Goal: Communication & Community: Answer question/provide support

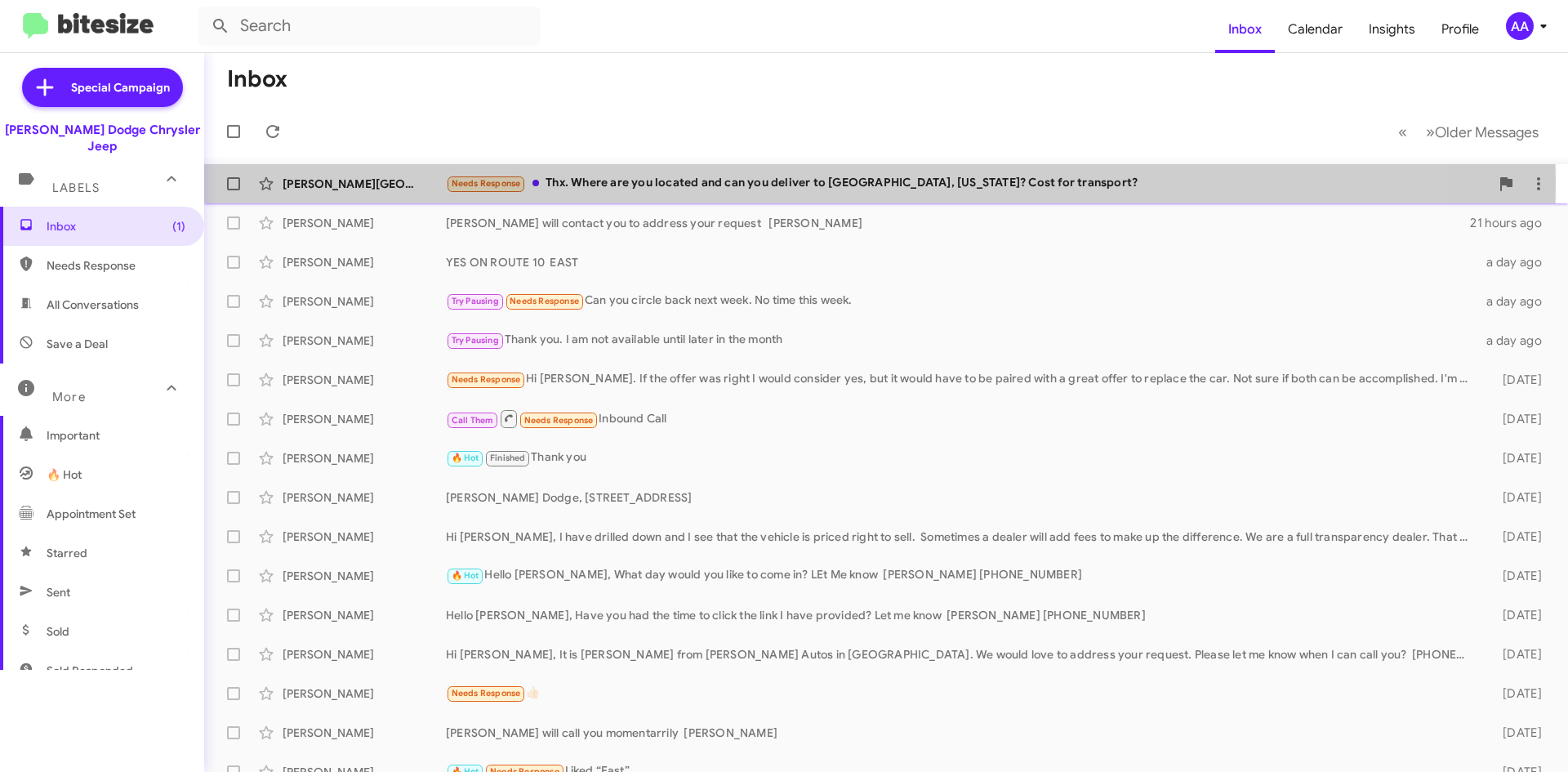
click at [568, 183] on div "Needs Response Thx. Where are you located and can you deliver to [GEOGRAPHIC_DA…" at bounding box center [968, 183] width 1044 height 19
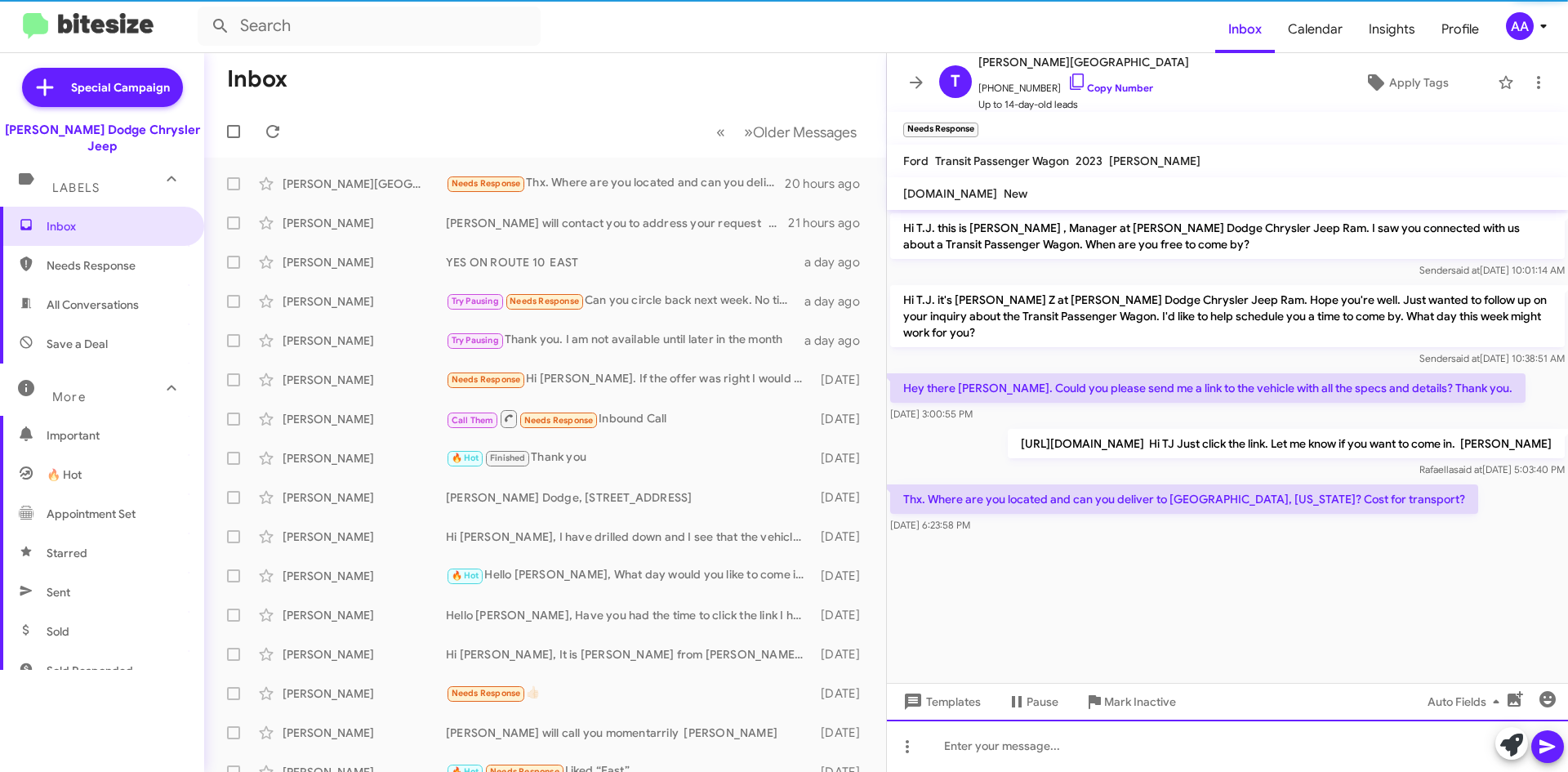
click at [1034, 742] on div at bounding box center [1228, 745] width 681 height 52
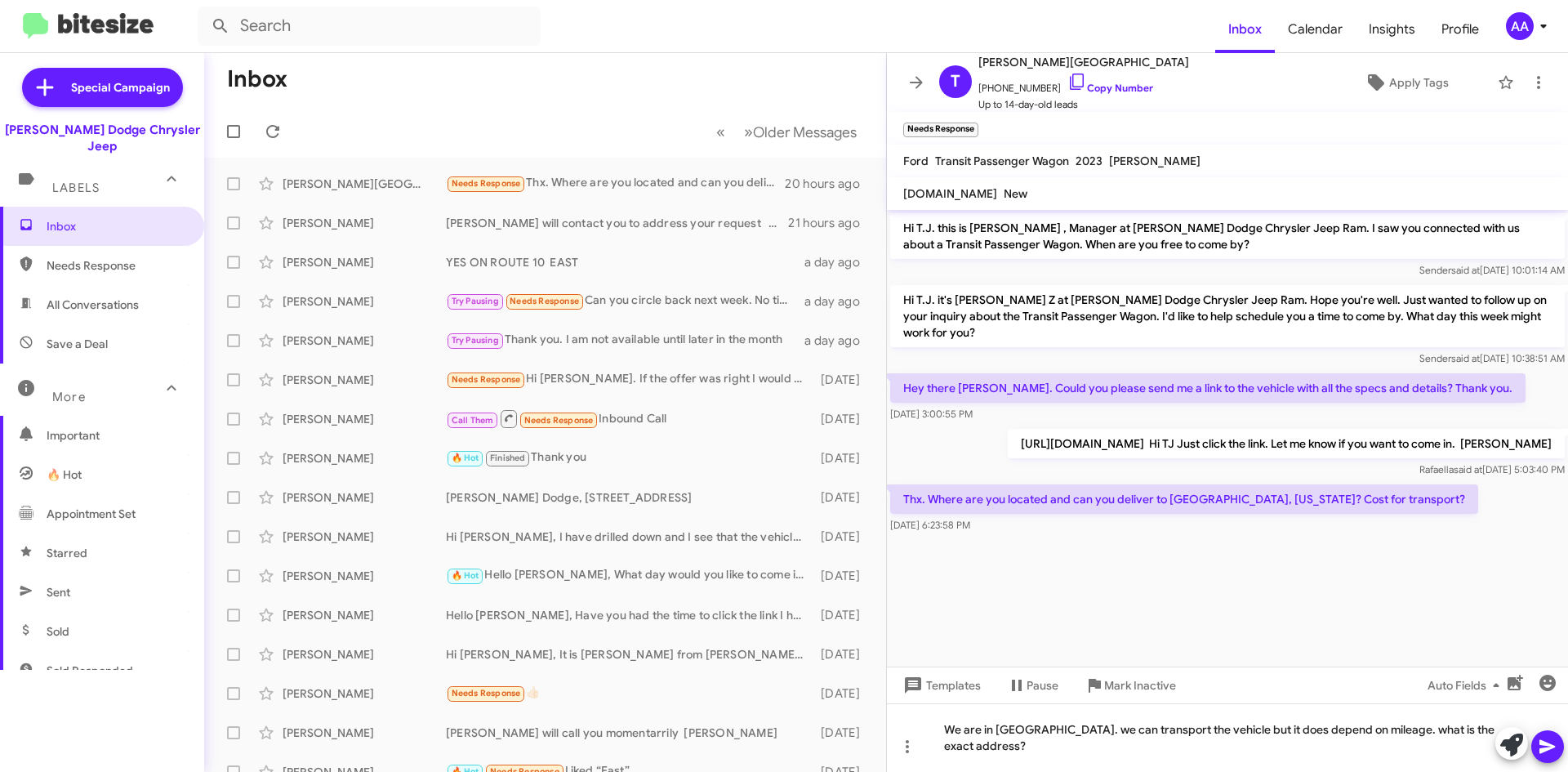
click at [1538, 750] on icon at bounding box center [1548, 747] width 20 height 20
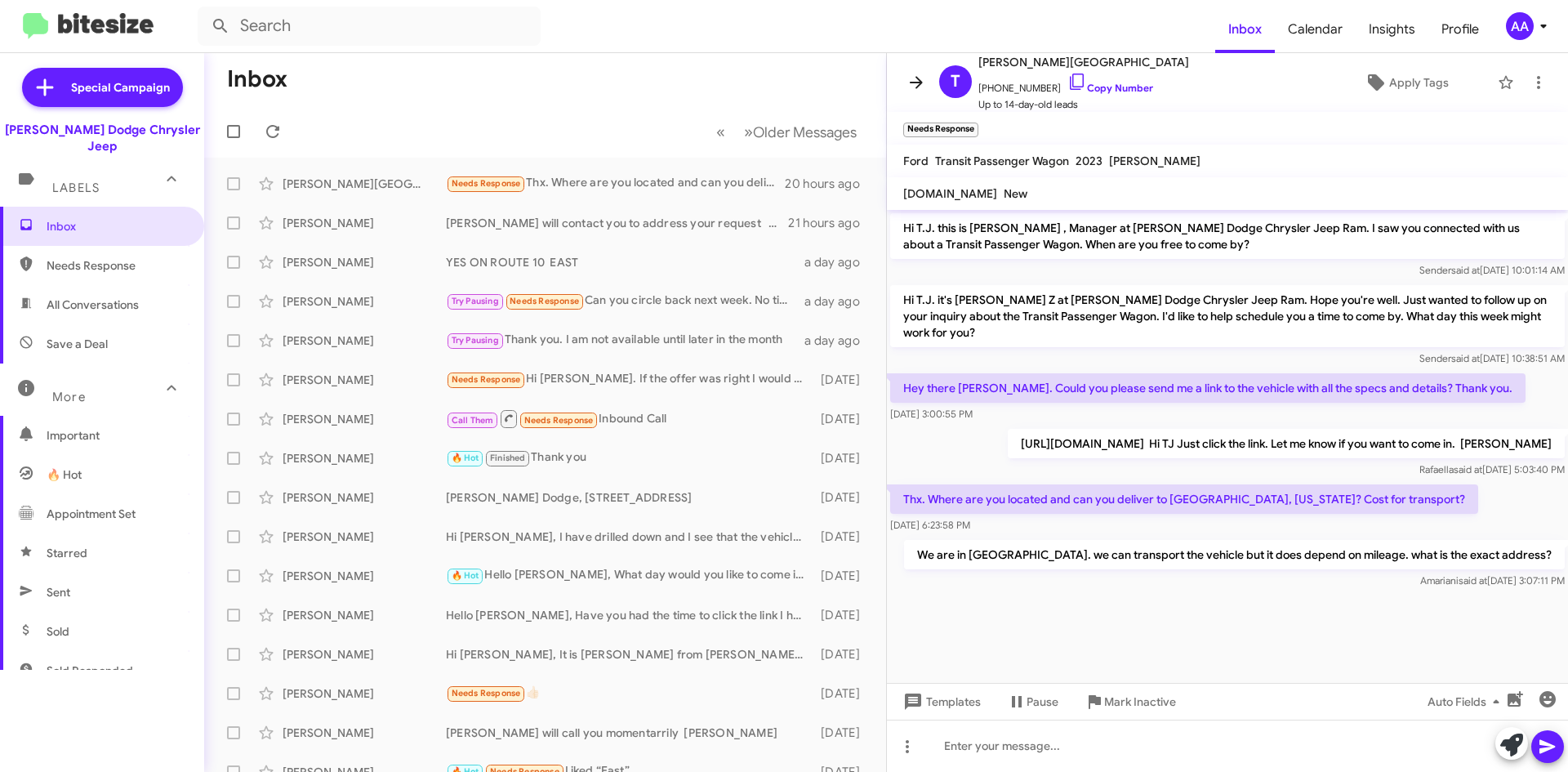
click at [917, 85] on icon at bounding box center [916, 83] width 20 height 20
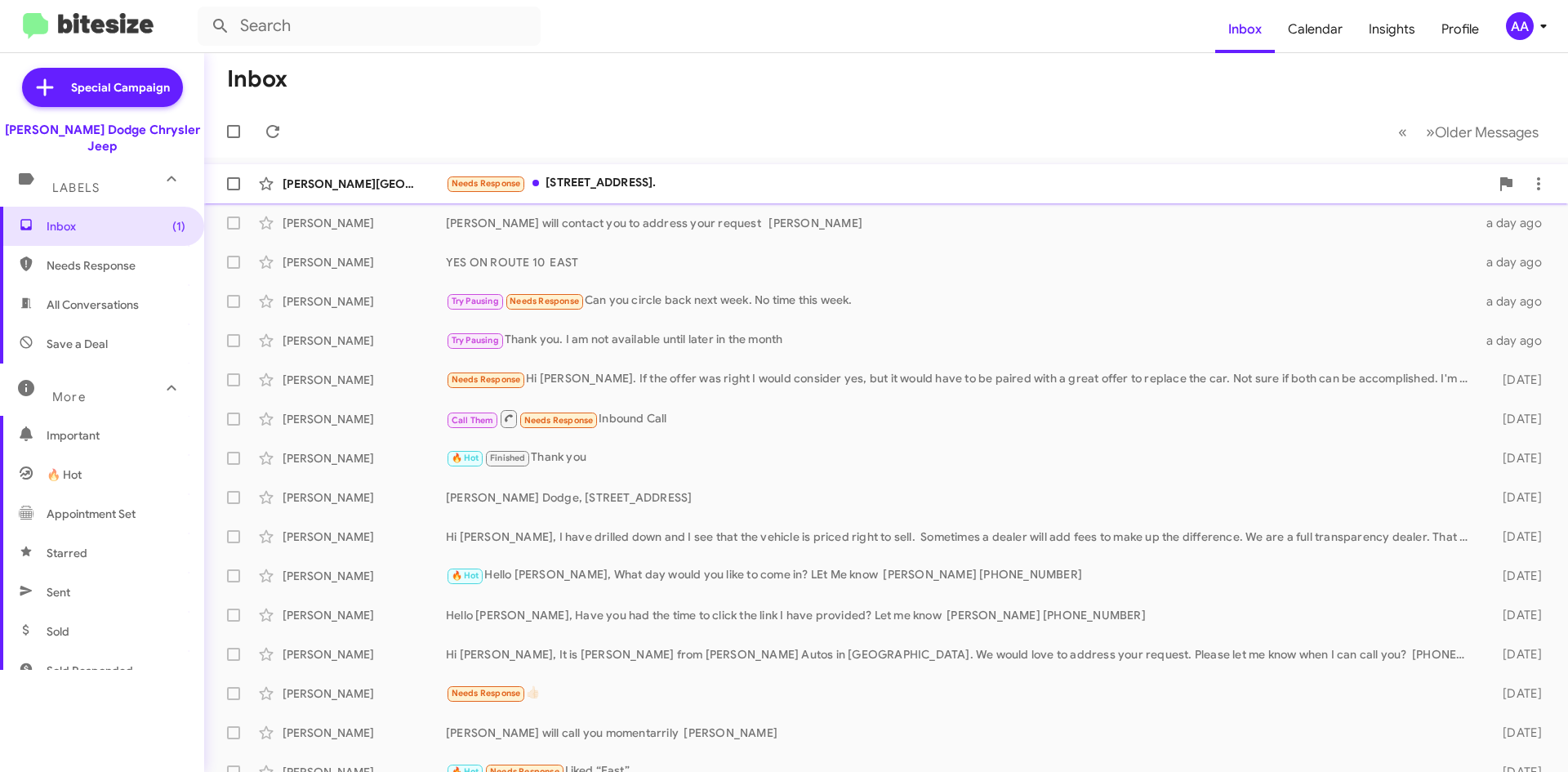
click at [843, 185] on div "Needs Response [STREET_ADDRESS]." at bounding box center [968, 183] width 1044 height 19
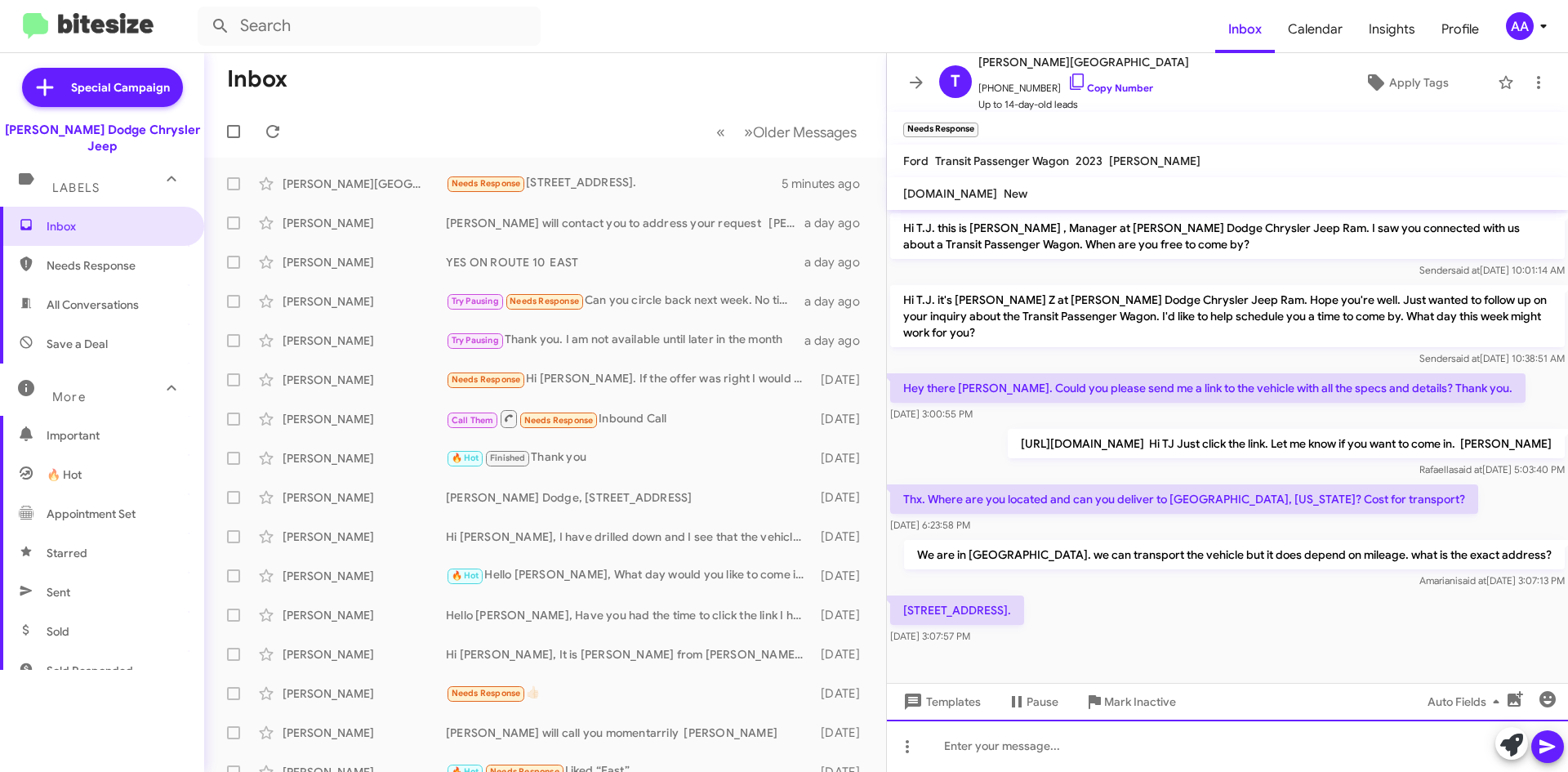
click at [1007, 748] on div at bounding box center [1228, 745] width 681 height 52
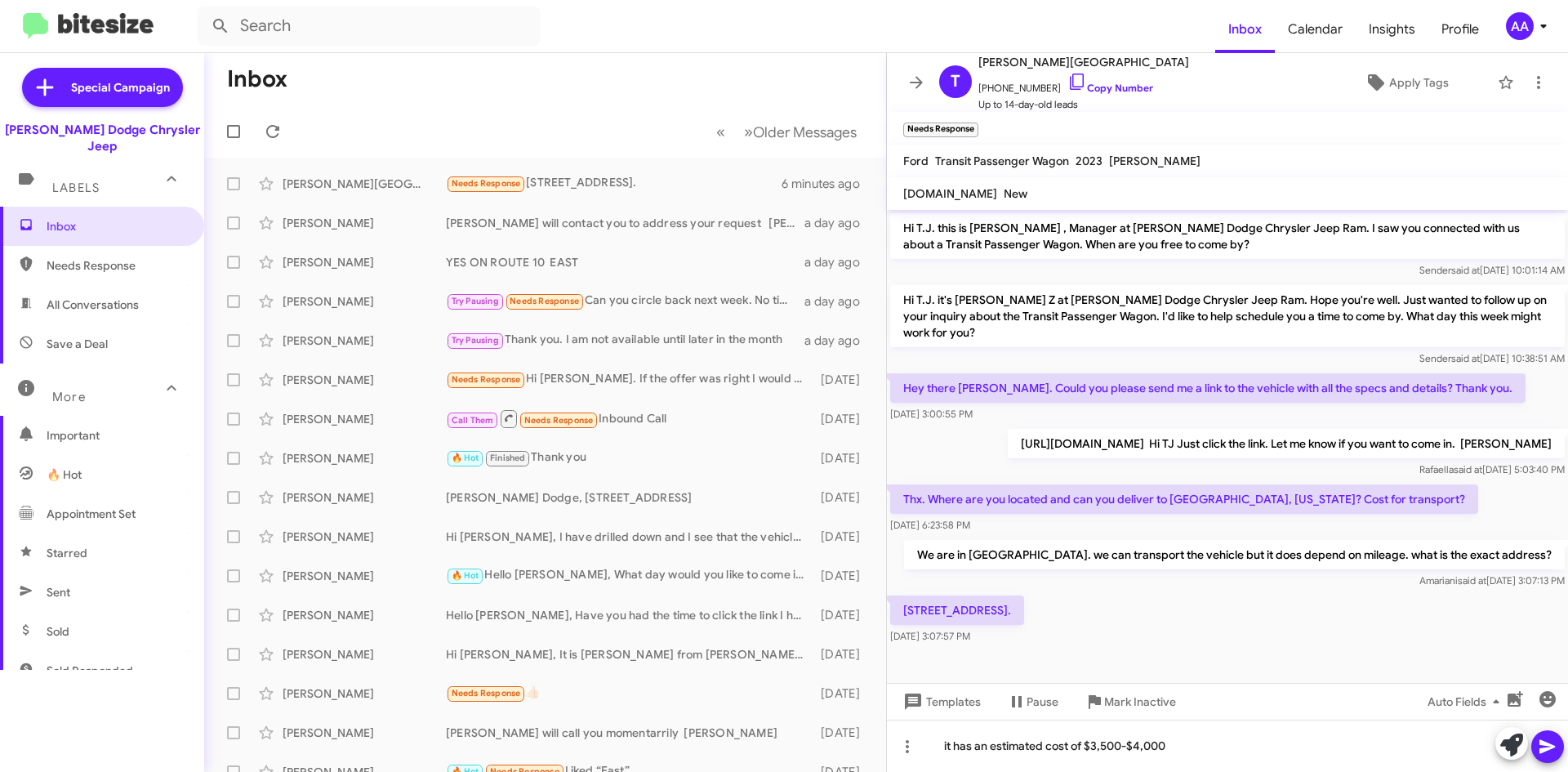
click at [1558, 743] on button at bounding box center [1547, 746] width 32 height 32
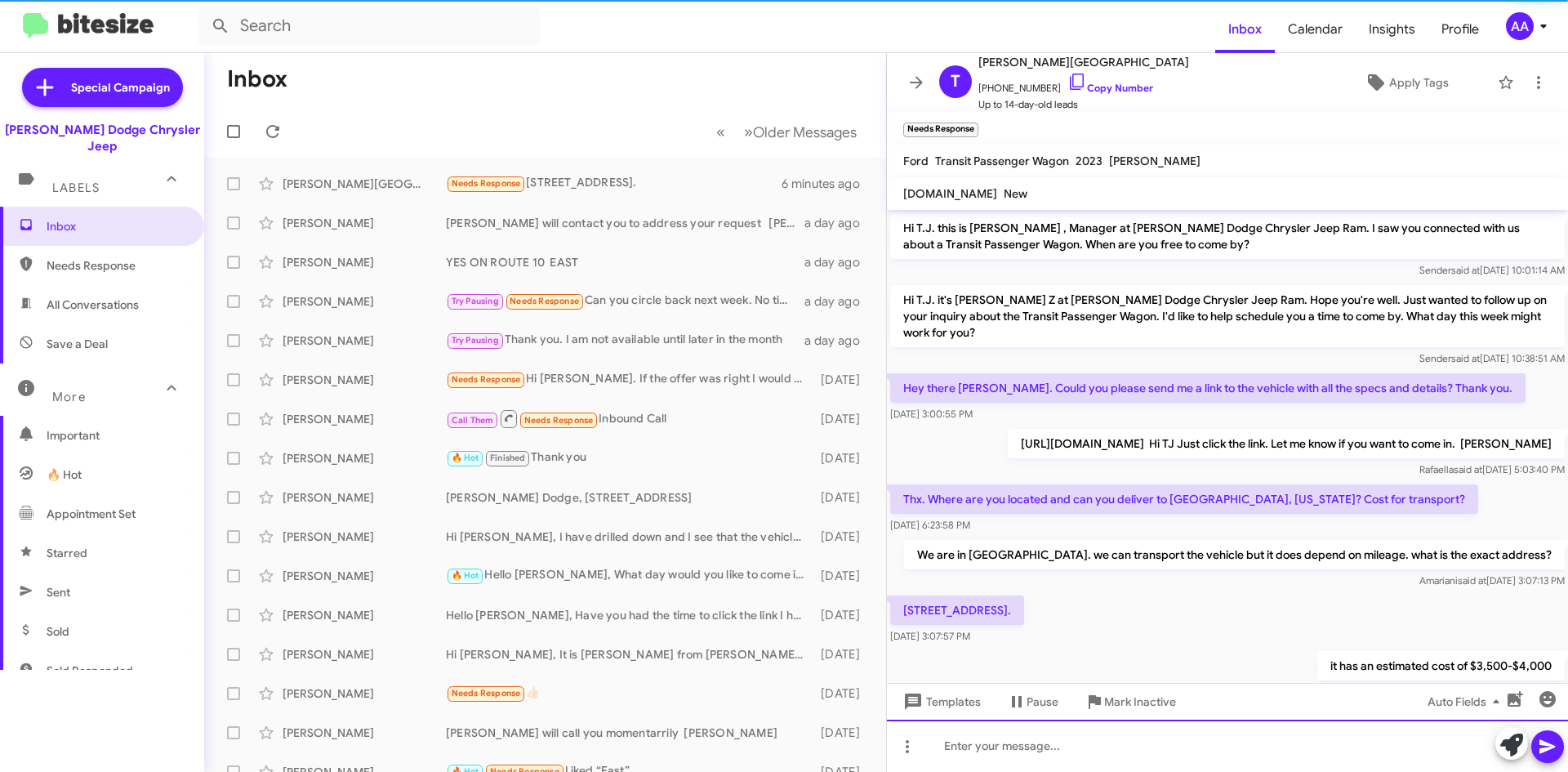
scroll to position [53, 0]
